Goal: Task Accomplishment & Management: Manage account settings

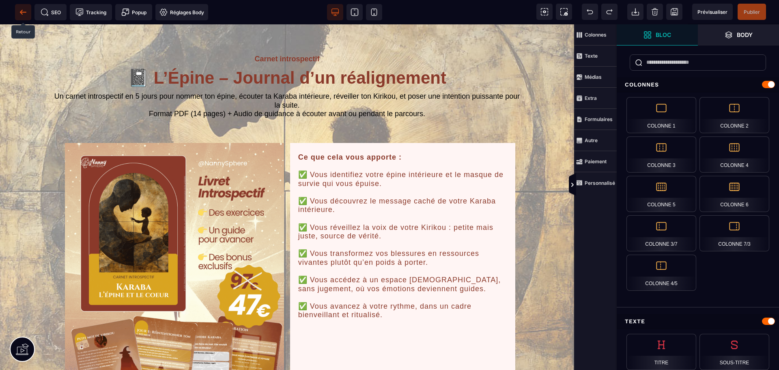
click at [20, 11] on icon at bounding box center [23, 12] width 8 height 8
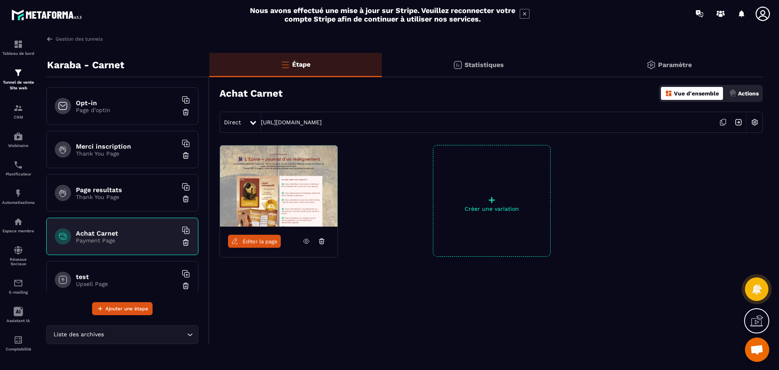
click at [744, 94] on p "Actions" at bounding box center [748, 93] width 21 height 6
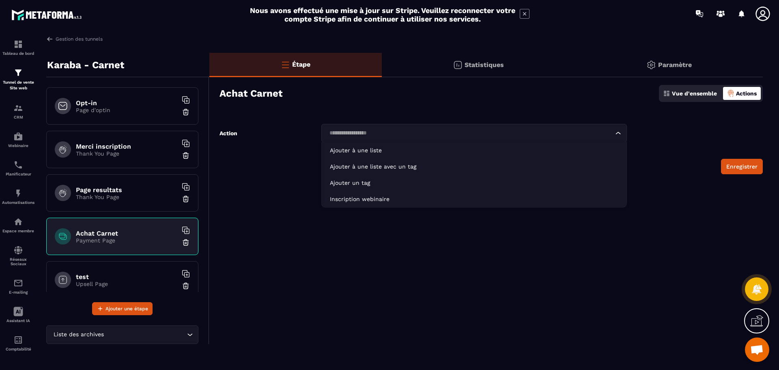
click at [361, 132] on input "Search for option" at bounding box center [470, 133] width 287 height 9
click at [300, 136] on div "Action Loading... Ajouter à une liste Ajouter à une liste avec un tag Ajouter u…" at bounding box center [424, 133] width 408 height 19
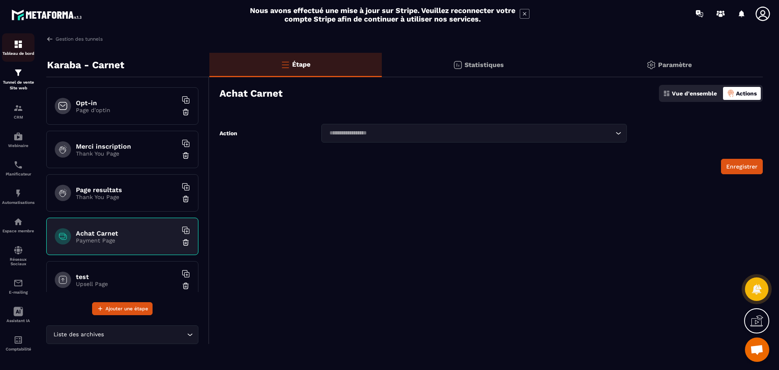
click at [19, 49] on div "Tableau de bord" at bounding box center [18, 47] width 32 height 16
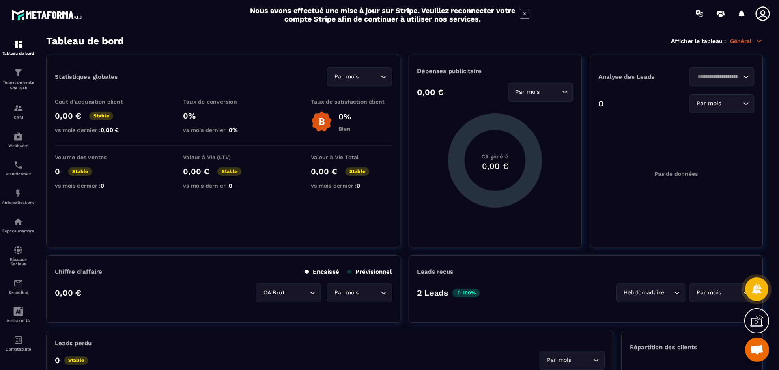
scroll to position [365, 0]
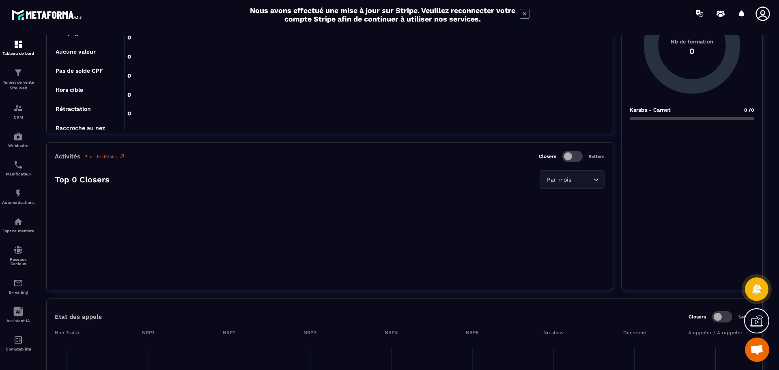
click at [755, 319] on icon at bounding box center [757, 320] width 13 height 13
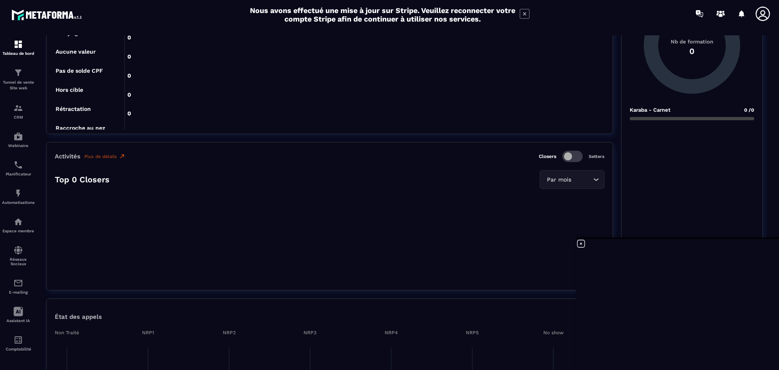
click at [751, 181] on div "Karaba - Carnet 0 /0" at bounding box center [692, 192] width 125 height 171
click at [526, 268] on div "Activités Plus de détails Closers Setters Top 0 Closers Par mois Loading..." at bounding box center [329, 216] width 567 height 148
click at [583, 242] on icon at bounding box center [581, 244] width 10 height 10
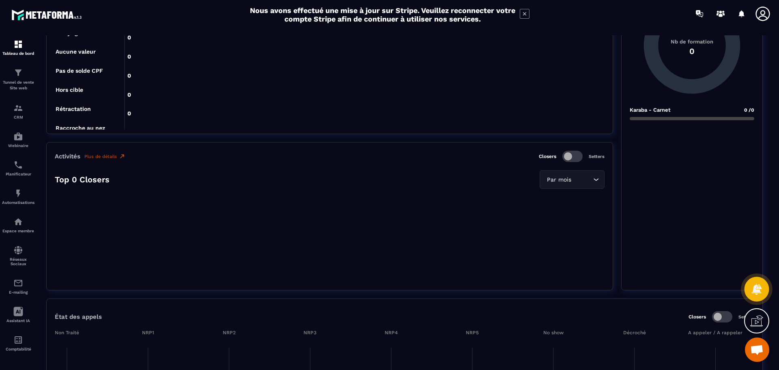
click at [752, 291] on icon at bounding box center [757, 289] width 12 height 12
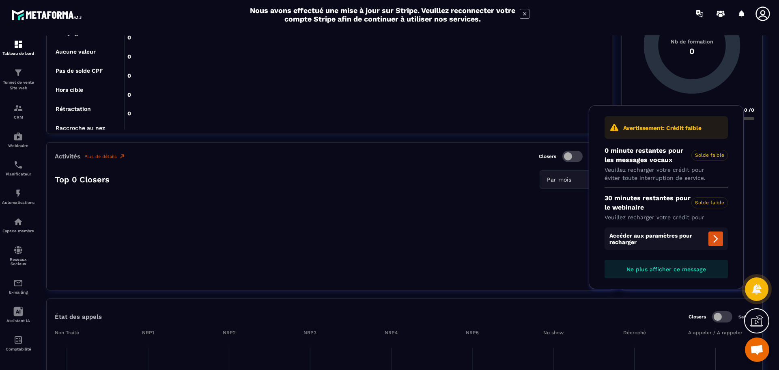
click at [669, 295] on div "Statistiques globales Par mois Loading... Coût d'acquisition client 0,00 € Stab…" at bounding box center [404, 295] width 717 height 1213
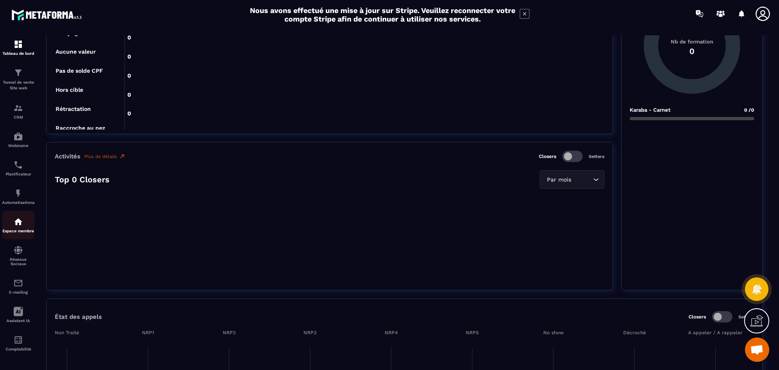
scroll to position [1, 0]
click at [765, 17] on icon at bounding box center [763, 14] width 16 height 16
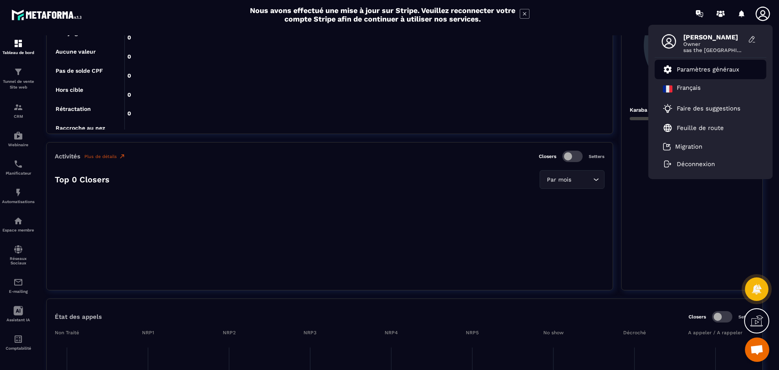
click at [710, 69] on p "Paramètres généraux" at bounding box center [708, 69] width 63 height 7
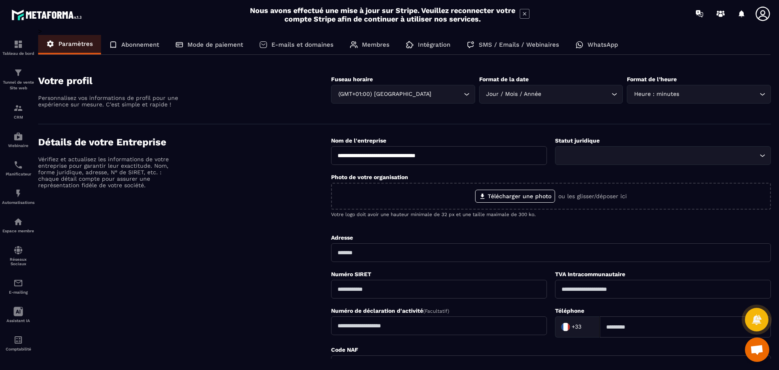
click at [211, 43] on p "Mode de paiement" at bounding box center [216, 44] width 56 height 7
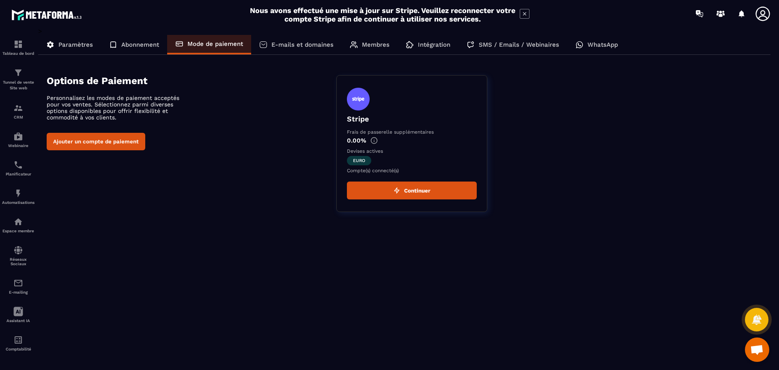
click at [416, 186] on button "Continuer" at bounding box center [412, 190] width 130 height 18
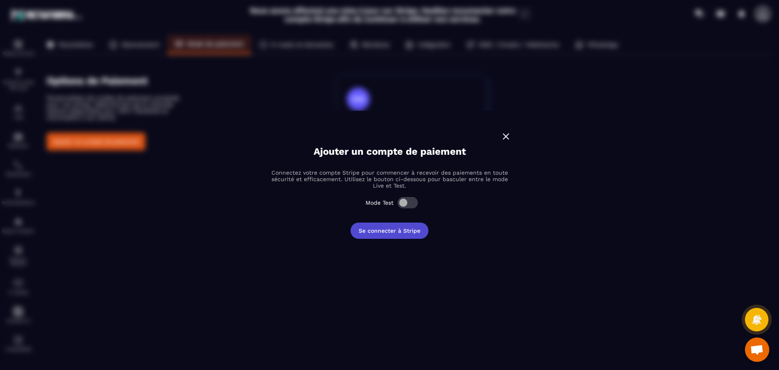
click at [384, 231] on button "Se connecter à Stripe" at bounding box center [390, 230] width 78 height 16
